Goal: Navigation & Orientation: Find specific page/section

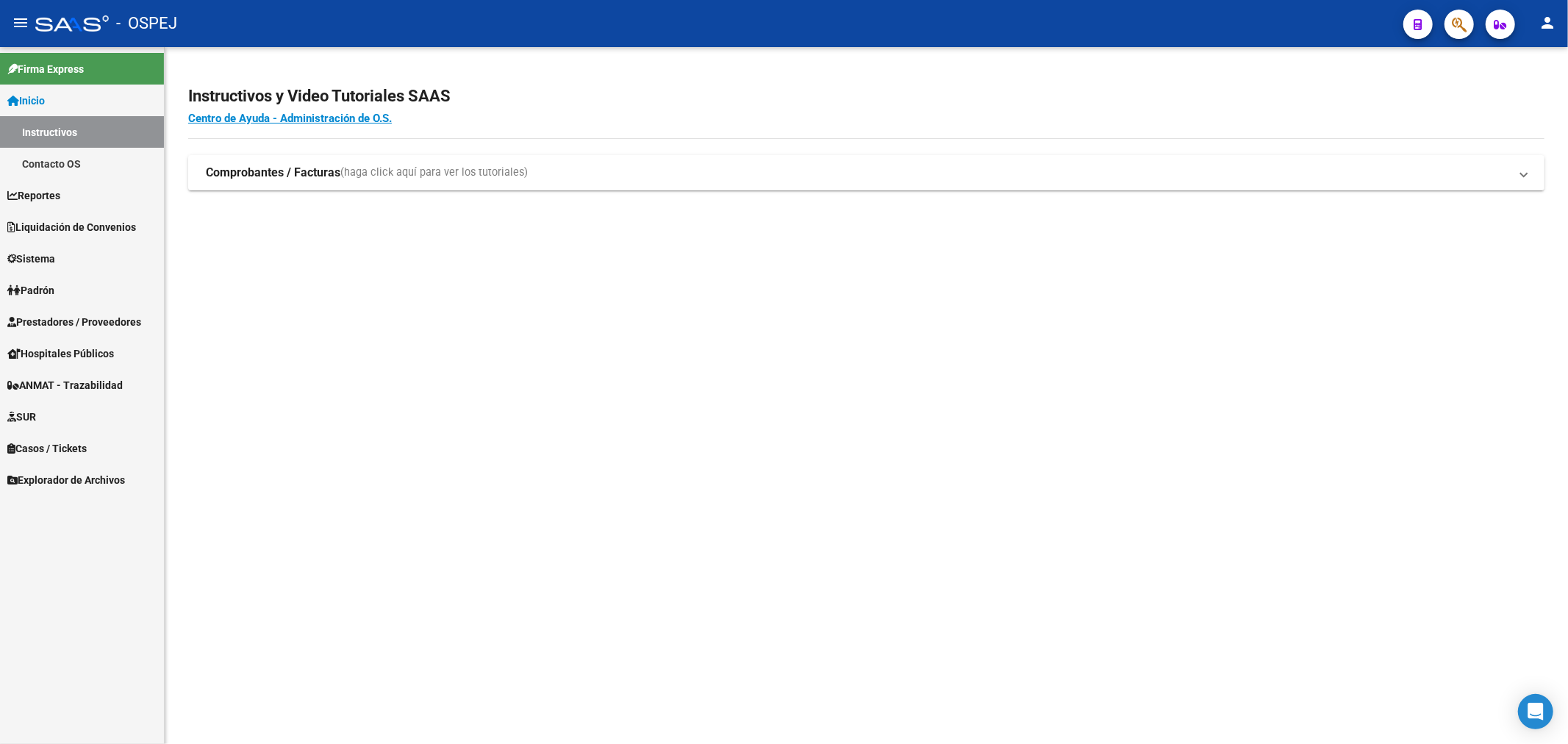
click at [71, 28] on div at bounding box center [72, 23] width 73 height 16
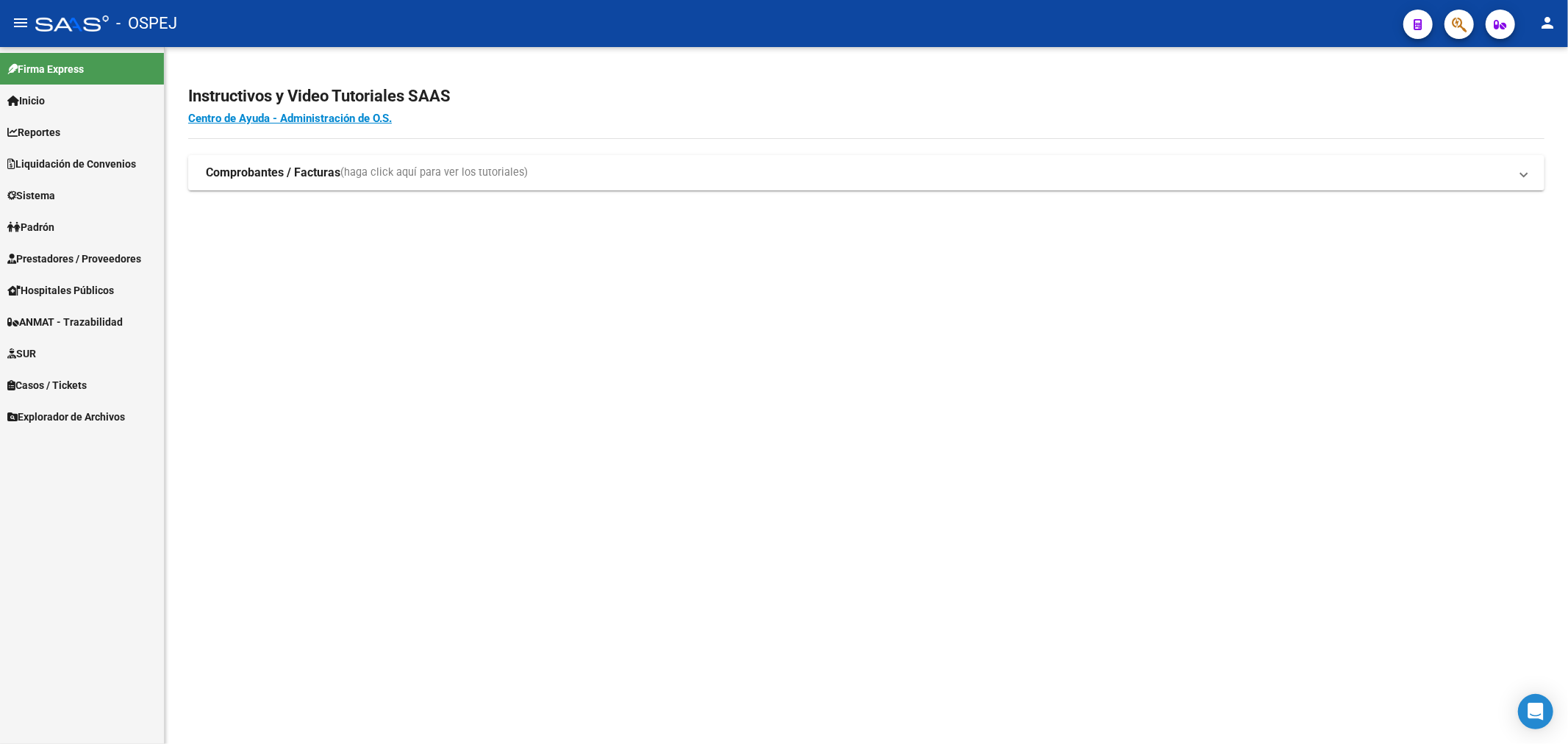
click at [15, 25] on mat-icon "menu" at bounding box center [20, 22] width 18 height 18
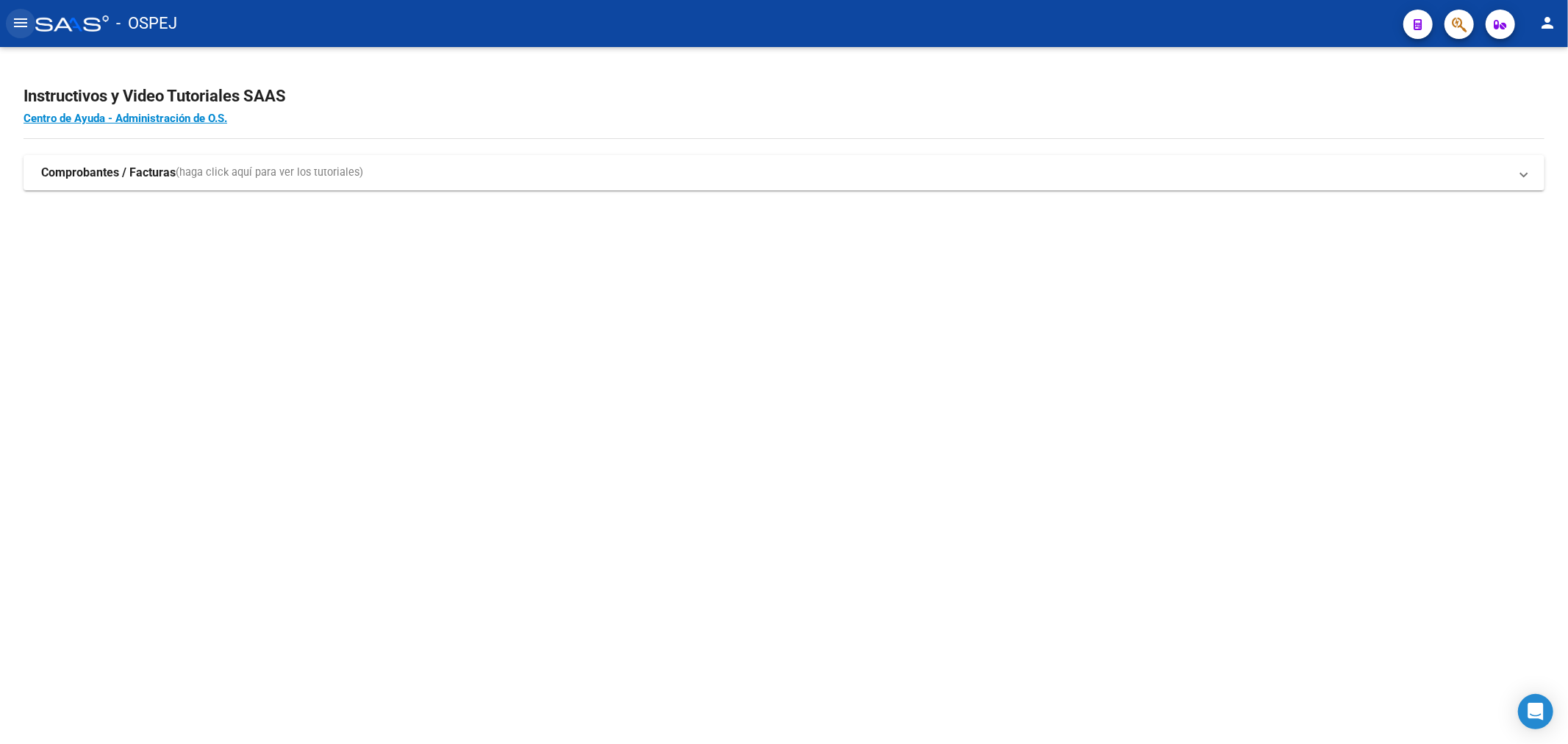
click at [15, 25] on mat-icon "menu" at bounding box center [20, 22] width 18 height 18
